Goal: Task Accomplishment & Management: Manage account settings

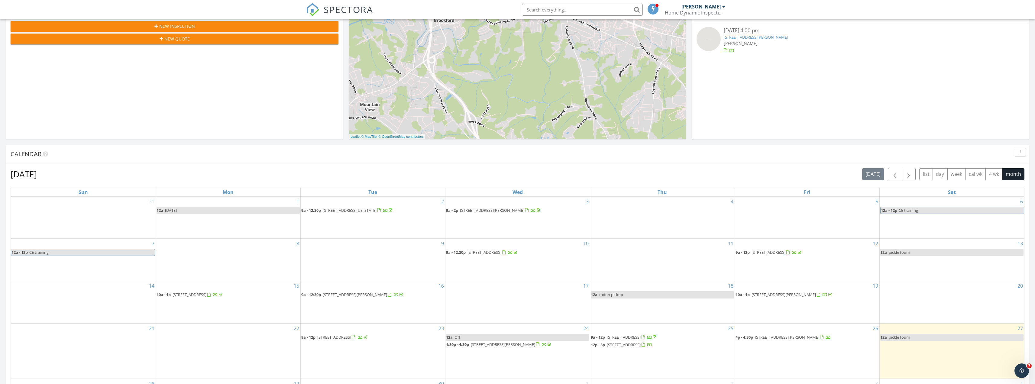
scroll to position [151, 0]
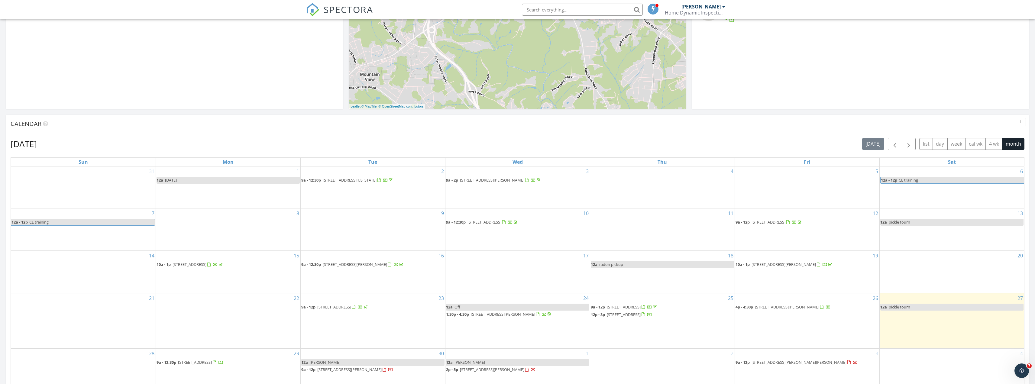
click at [638, 316] on span "[STREET_ADDRESS]" at bounding box center [624, 314] width 34 height 5
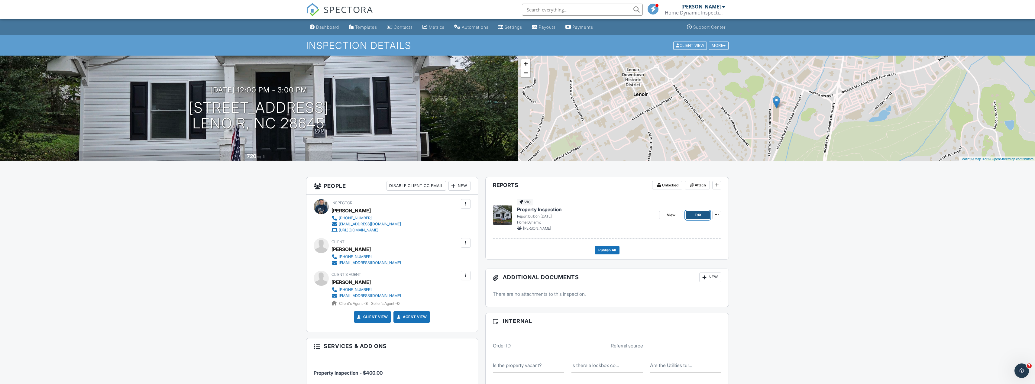
click at [693, 214] on link "Edit" at bounding box center [698, 215] width 24 height 8
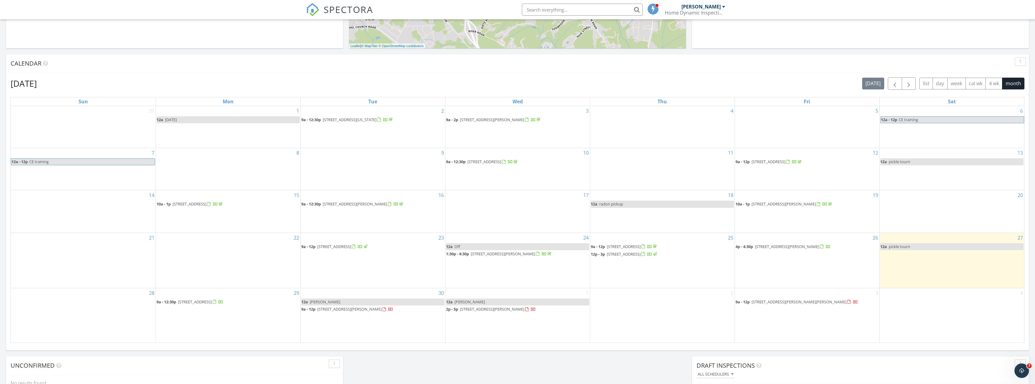
scroll to position [242, 0]
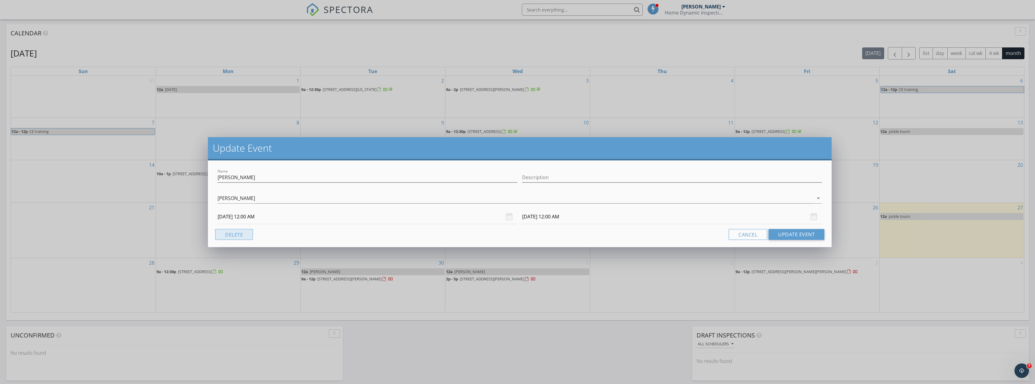
click at [247, 233] on button "Delete" at bounding box center [234, 234] width 38 height 11
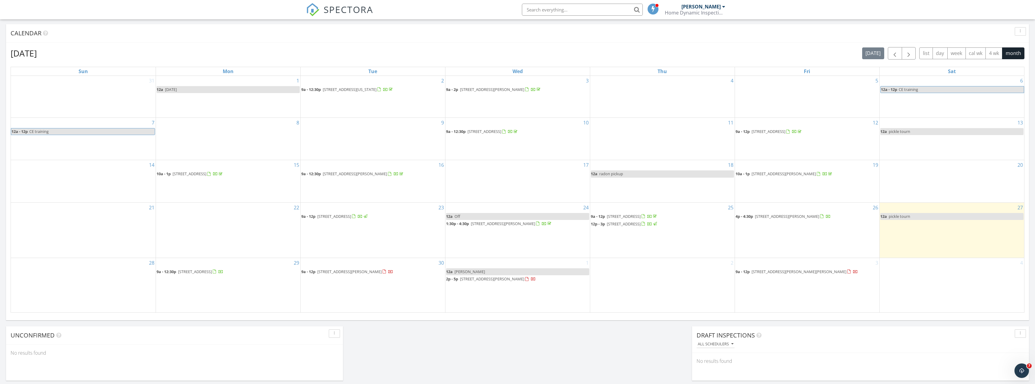
click at [469, 271] on link "12a Candice" at bounding box center [517, 271] width 143 height 7
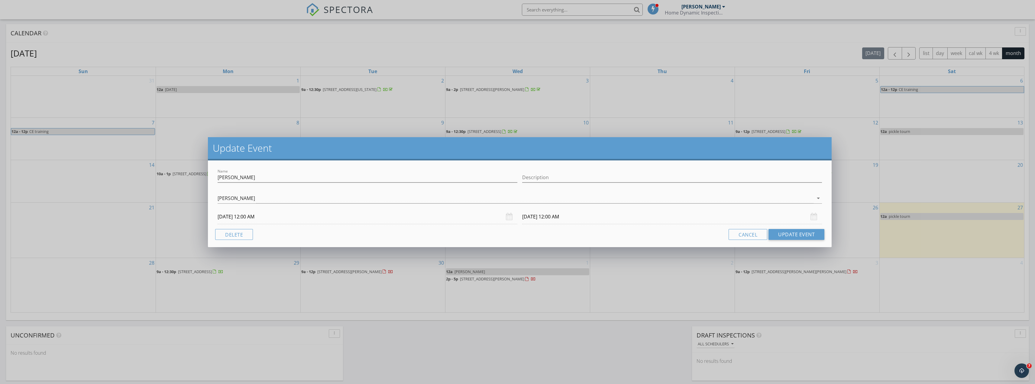
click at [442, 342] on div "Update Event Name Candice Description Shannon Fisher arrow_drop_down 10/01/2025…" at bounding box center [517, 192] width 1035 height 384
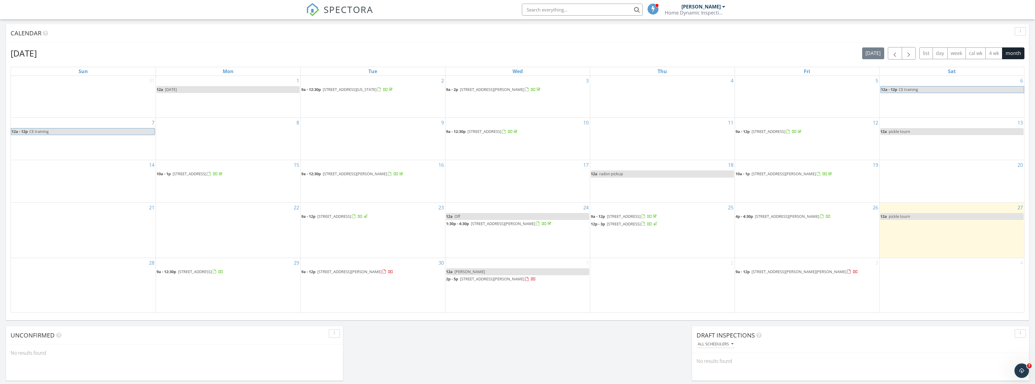
click at [774, 272] on span "3849 Willard Hall Pl, Lenoir 28645" at bounding box center [799, 271] width 95 height 5
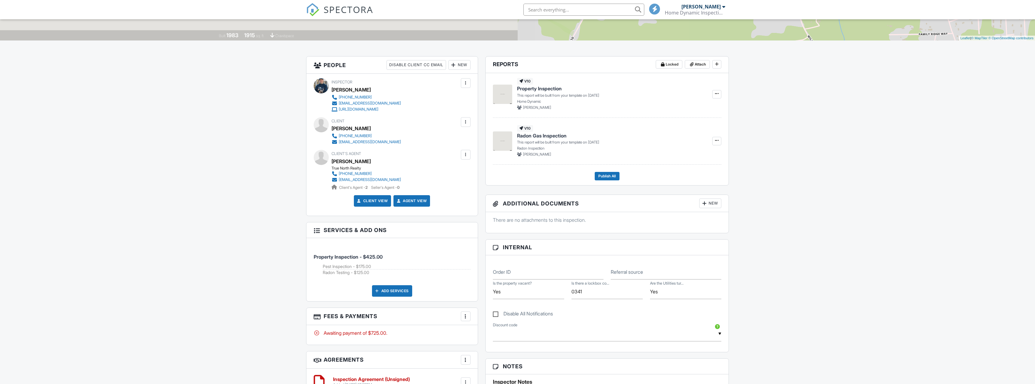
click at [511, 308] on div "Disable All Notifications" at bounding box center [607, 310] width 236 height 23
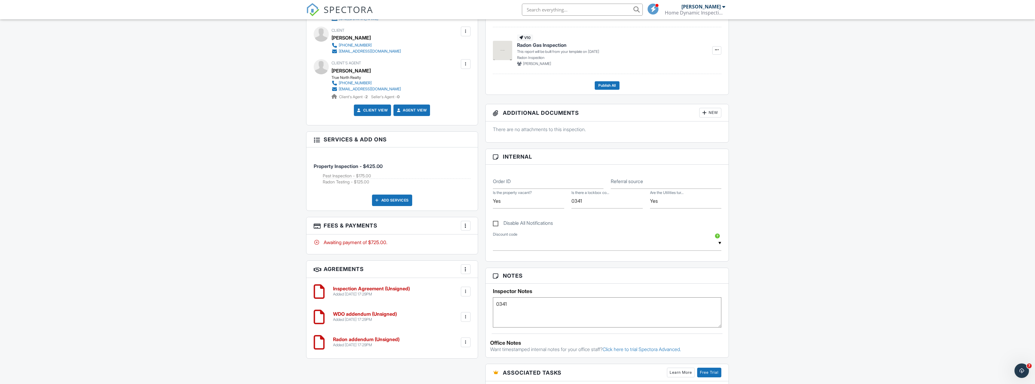
click at [521, 309] on textarea "0341" at bounding box center [607, 312] width 229 height 30
type textarea "0341 pest confirmed"
click at [121, 114] on div "Dashboard Templates Contacts Metrics Automations Settings Payouts Payments Supp…" at bounding box center [517, 243] width 1035 height 870
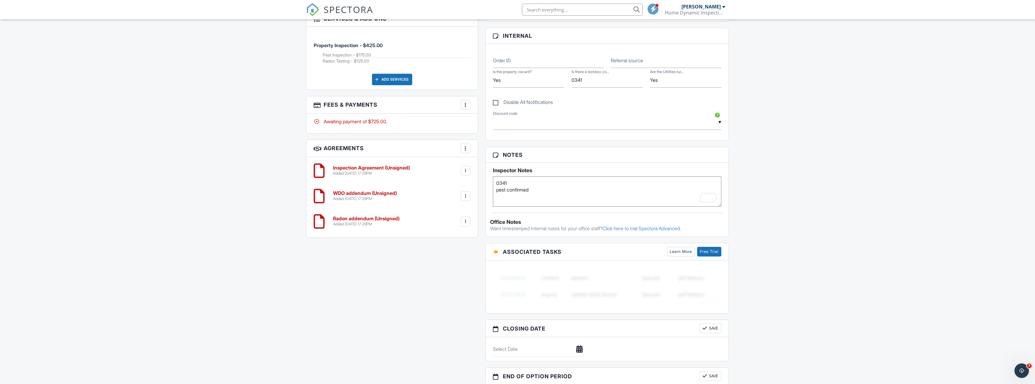
click at [232, 233] on div "Dashboard Templates Contacts Metrics Automations Settings Payouts Payments Supp…" at bounding box center [517, 122] width 1035 height 870
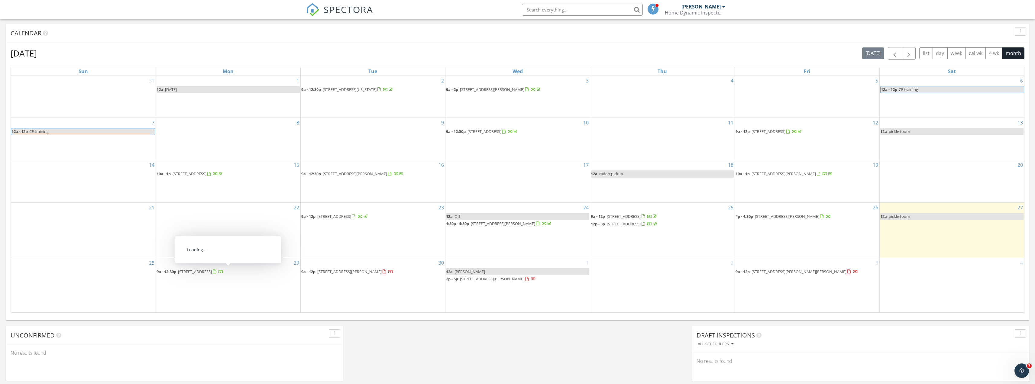
click at [212, 273] on span "[STREET_ADDRESS]" at bounding box center [195, 271] width 34 height 5
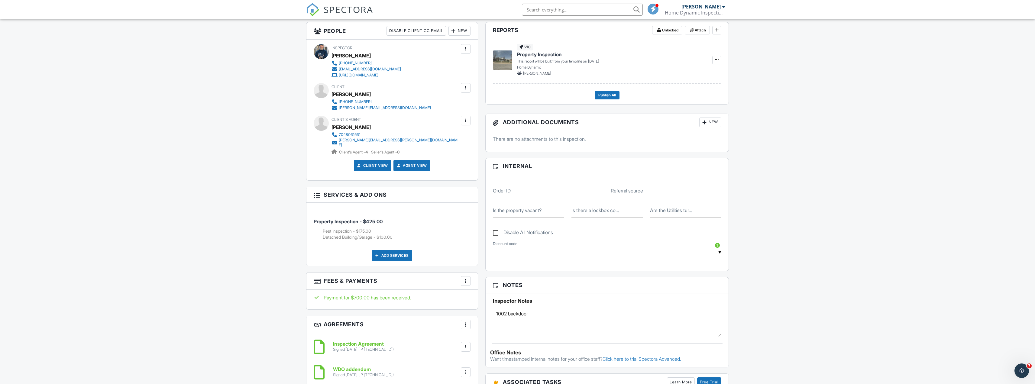
scroll to position [181, 0]
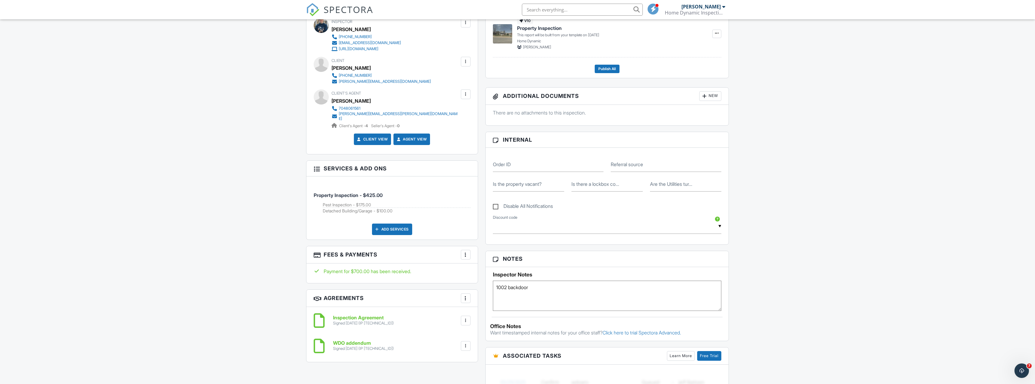
click at [538, 295] on textarea "1002 backdoor" at bounding box center [607, 296] width 229 height 30
type textarea "1002 backdoor pest confirmed"
click at [222, 260] on div "Dashboard Templates Contacts Metrics Automations Settings Payouts Payments Supp…" at bounding box center [517, 310] width 1035 height 944
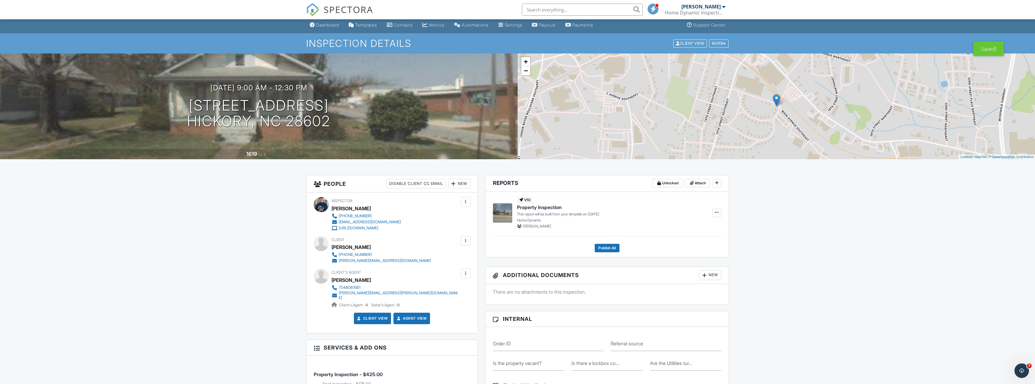
scroll to position [0, 0]
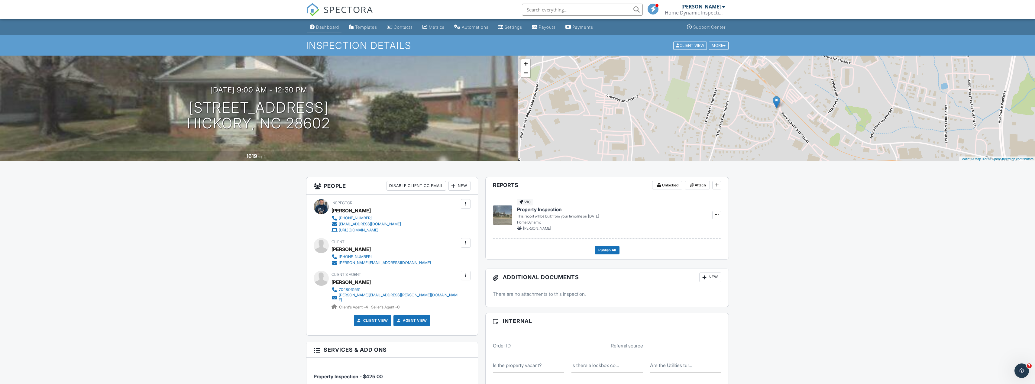
click at [322, 28] on div "Dashboard" at bounding box center [327, 26] width 23 height 5
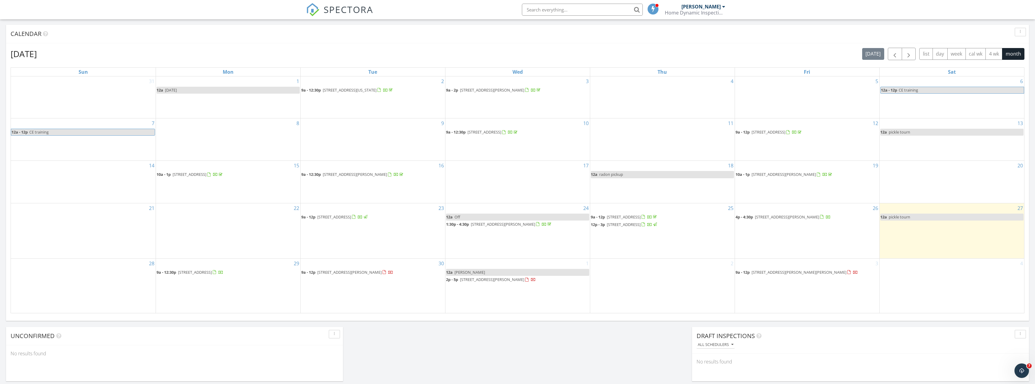
scroll to position [242, 0]
click at [0, 223] on div "Today Shannon Fisher 12:00 am pickle tourn Shannon Fisher New Inspection New Qu…" at bounding box center [517, 112] width 1035 height 550
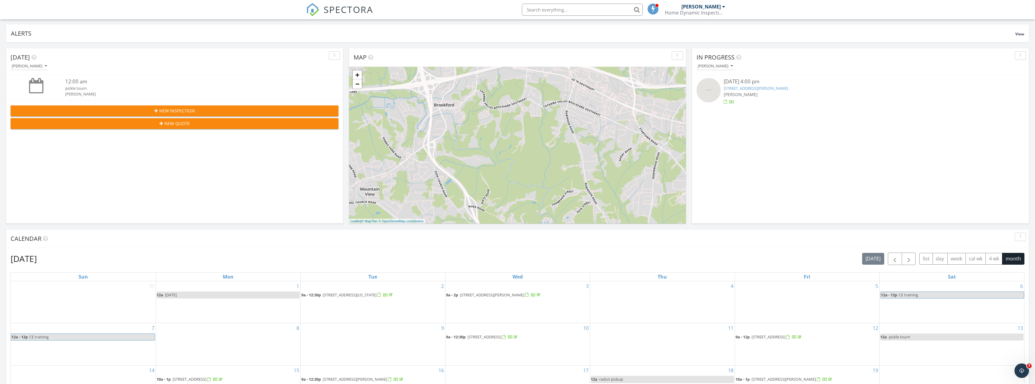
scroll to position [0, 0]
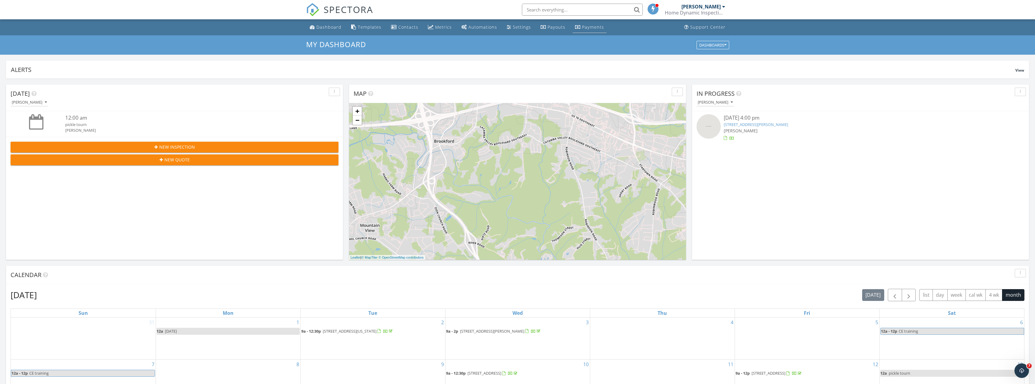
click at [588, 27] on div "Payments" at bounding box center [593, 27] width 22 height 6
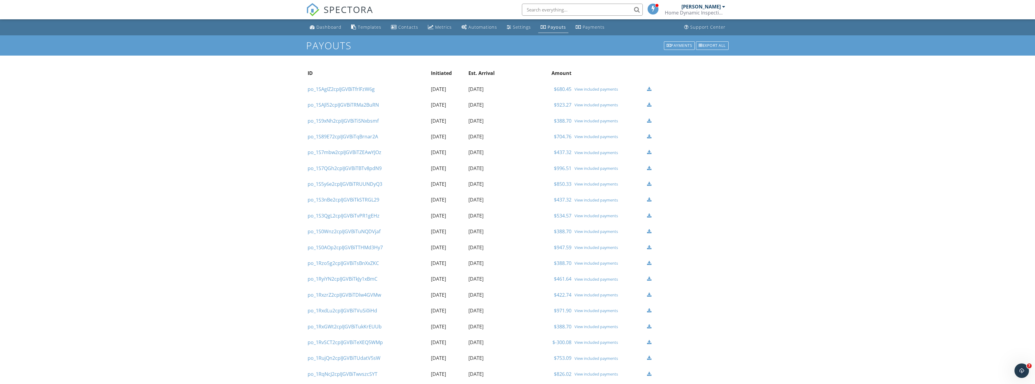
click at [325, 27] on div "Dashboard" at bounding box center [328, 27] width 25 height 6
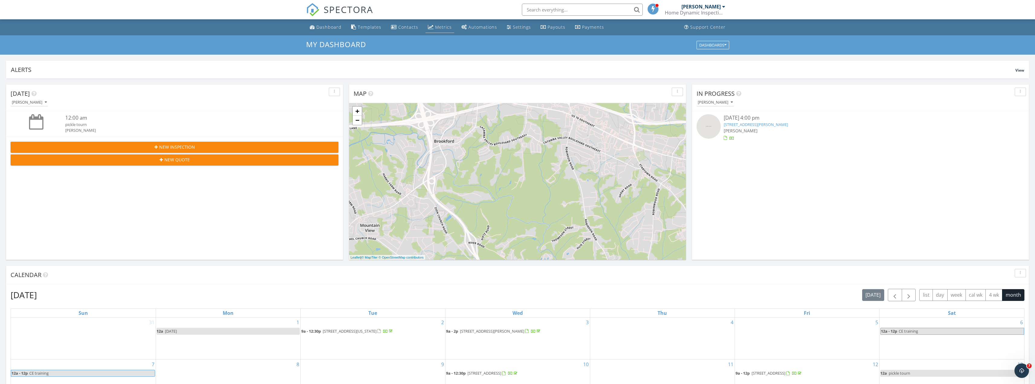
click at [449, 26] on div "Metrics" at bounding box center [443, 27] width 17 height 6
